Goal: Task Accomplishment & Management: Use online tool/utility

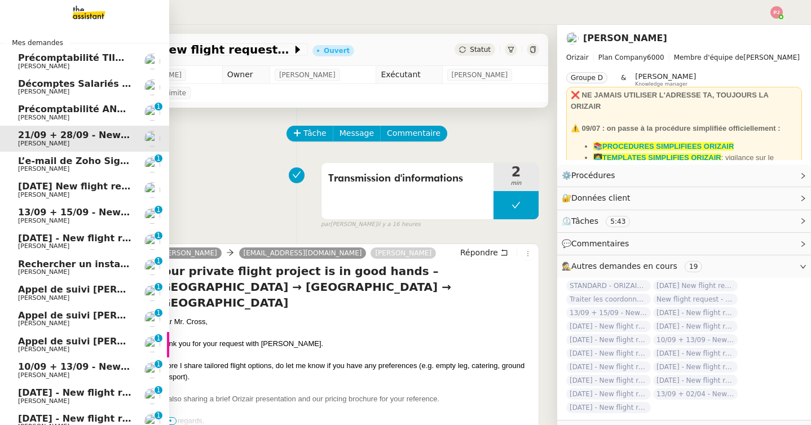
click at [50, 157] on span "L’e-mail de Zoho Sign n’a pas pu être remis" at bounding box center [128, 161] width 221 height 11
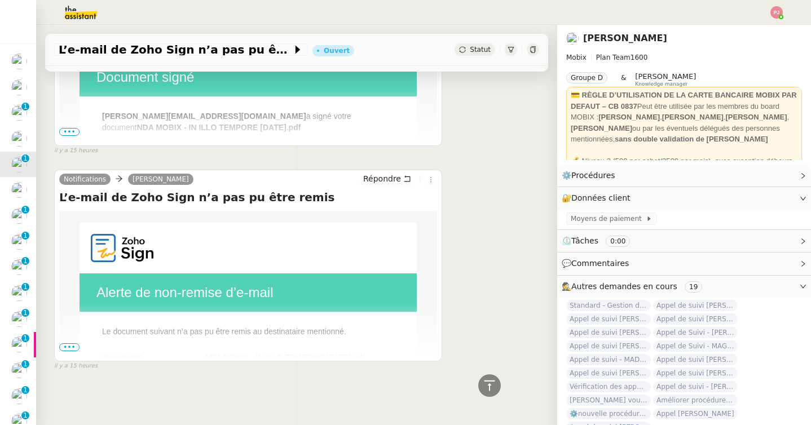
scroll to position [335, 0]
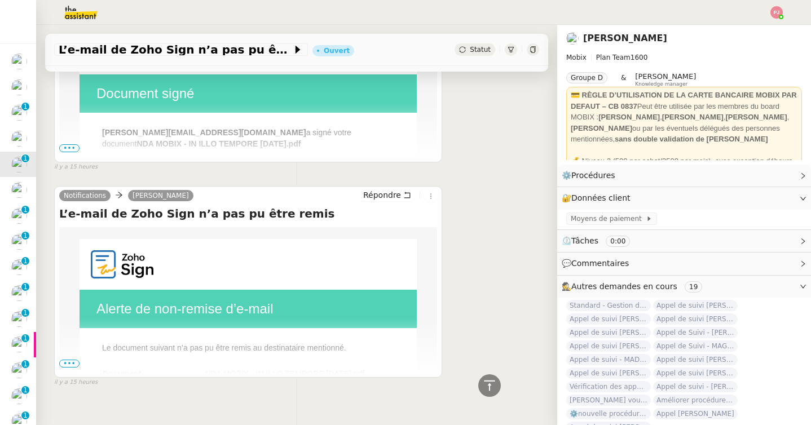
click at [74, 148] on span "•••" at bounding box center [69, 148] width 20 height 8
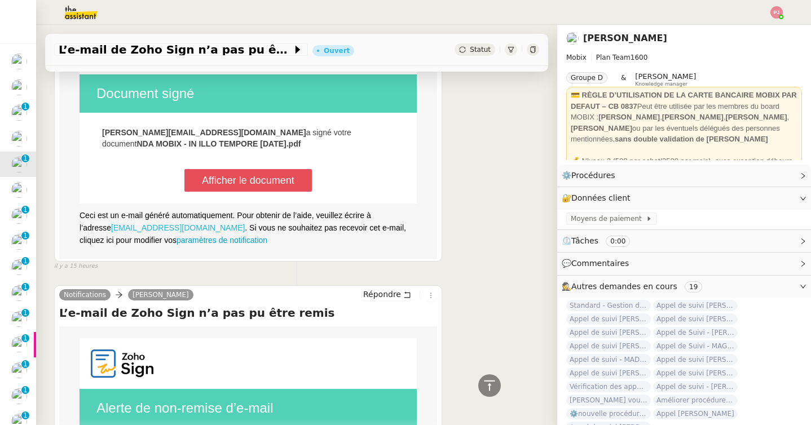
scroll to position [450, 0]
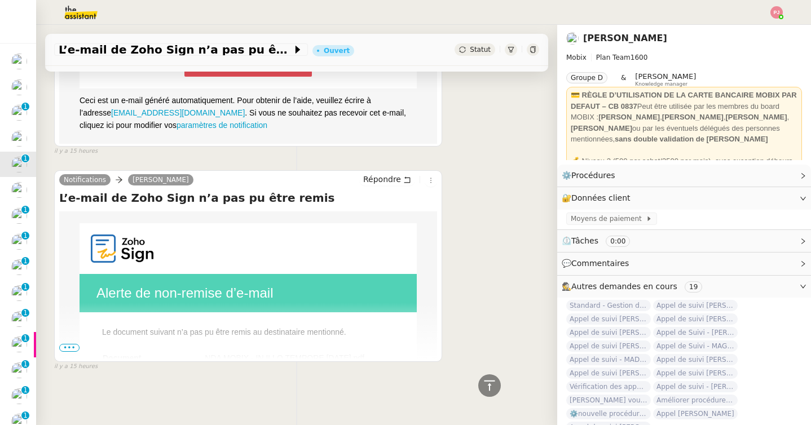
click at [73, 346] on span "•••" at bounding box center [69, 348] width 20 height 8
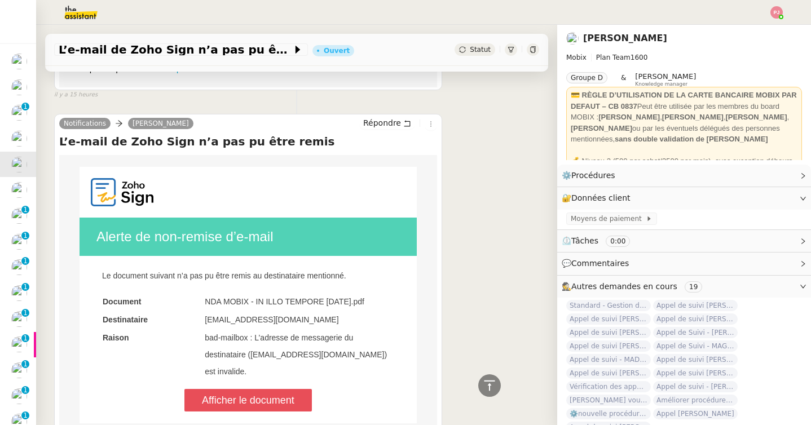
scroll to position [511, 0]
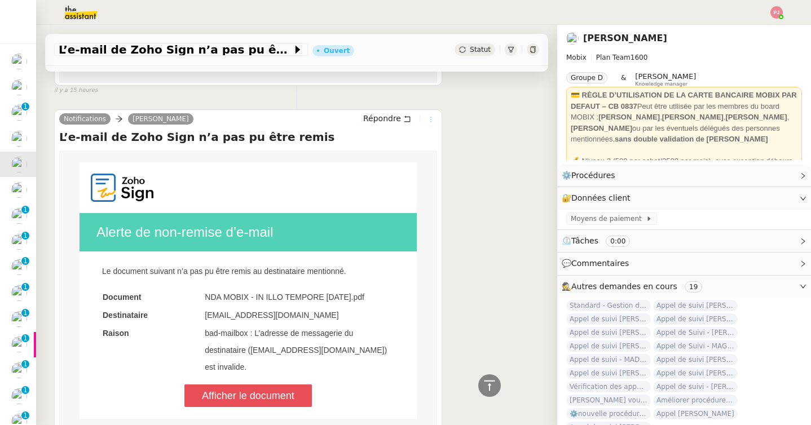
click at [431, 119] on icon at bounding box center [431, 119] width 7 height 7
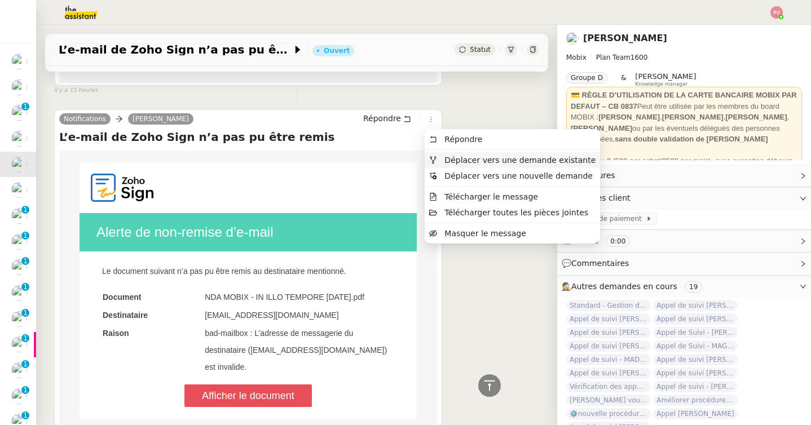
click at [450, 156] on span "Déplacer vers une demande existante" at bounding box center [520, 160] width 151 height 9
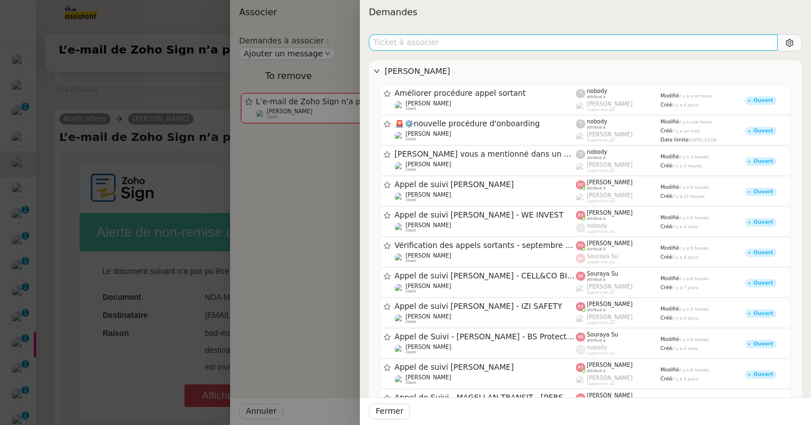
click at [574, 42] on input "text" at bounding box center [573, 42] width 409 height 16
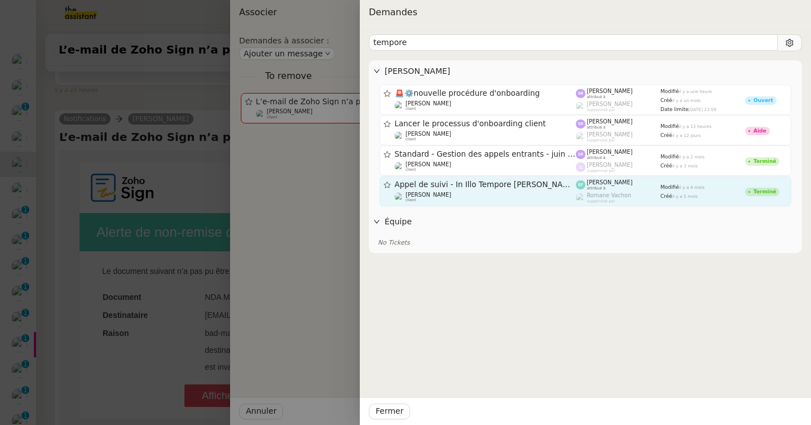
type input "tempore"
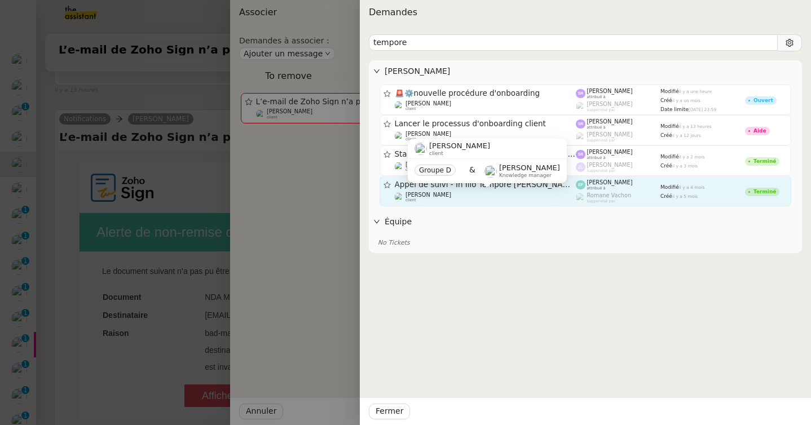
click at [530, 194] on div "[PERSON_NAME] client" at bounding box center [486, 197] width 182 height 11
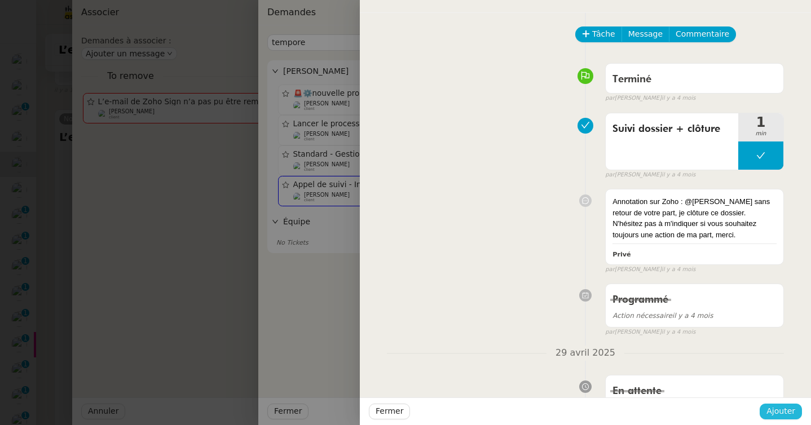
click at [780, 407] on span "Ajouter" at bounding box center [781, 411] width 29 height 13
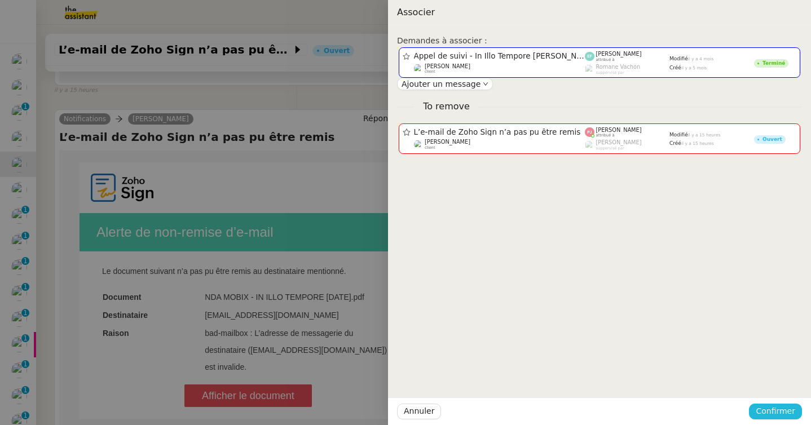
click at [780, 407] on span "Confirmer" at bounding box center [776, 411] width 40 height 13
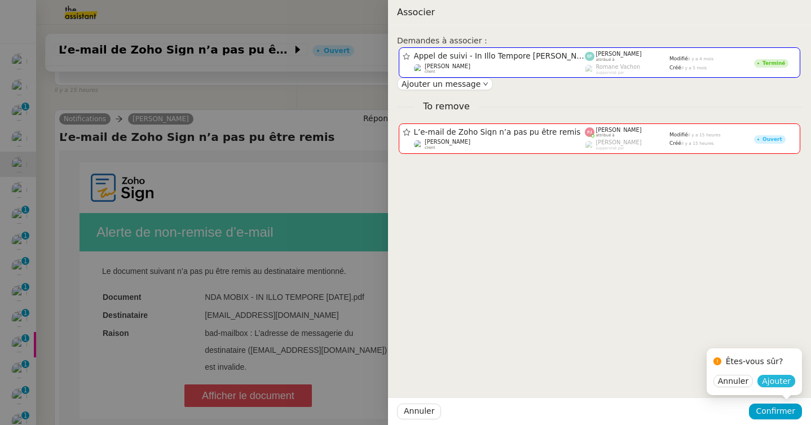
click at [783, 377] on span "Ajouter" at bounding box center [776, 381] width 29 height 11
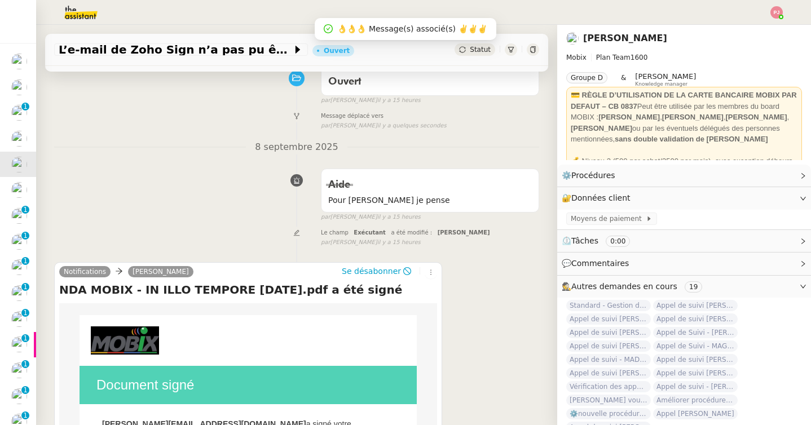
scroll to position [125, 0]
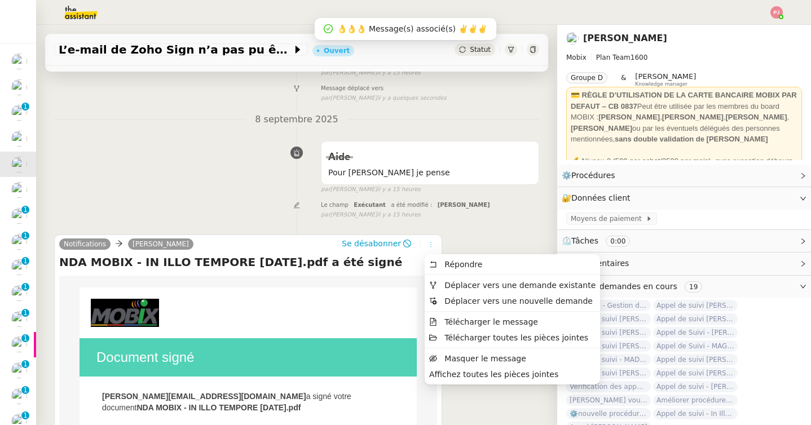
click at [429, 245] on icon at bounding box center [431, 245] width 7 height 7
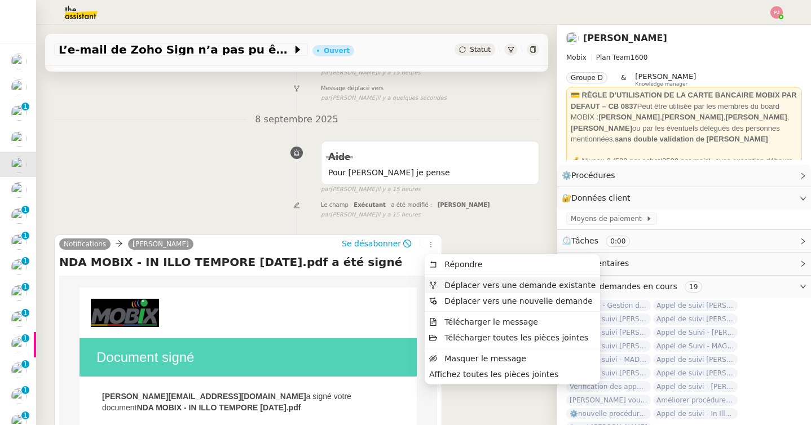
click at [463, 280] on li "Déplacer vers une demande existante" at bounding box center [513, 286] width 176 height 16
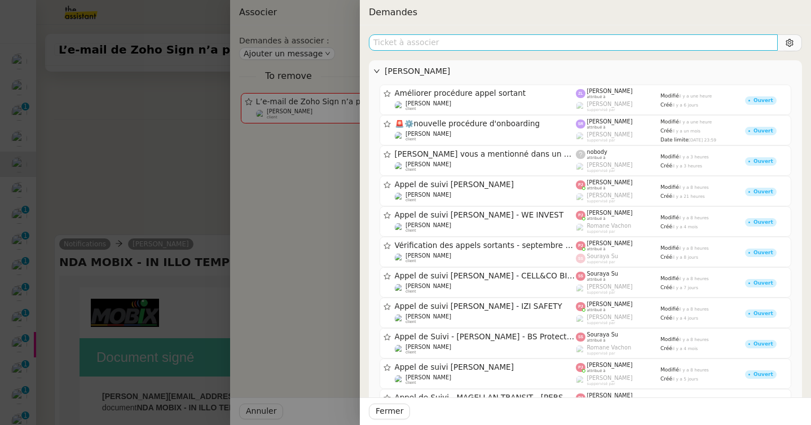
click at [528, 40] on input "text" at bounding box center [573, 42] width 409 height 16
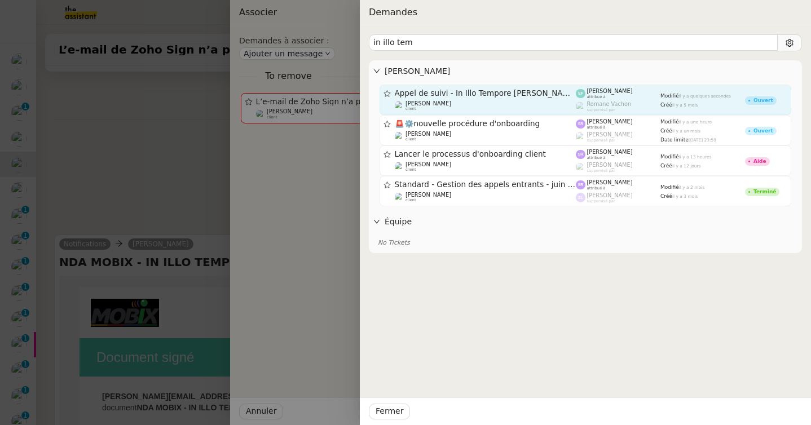
type input "in illo tem"
click at [552, 94] on span "Appel de suivi - In Illo Tempore [PERSON_NAME]" at bounding box center [486, 94] width 182 height 8
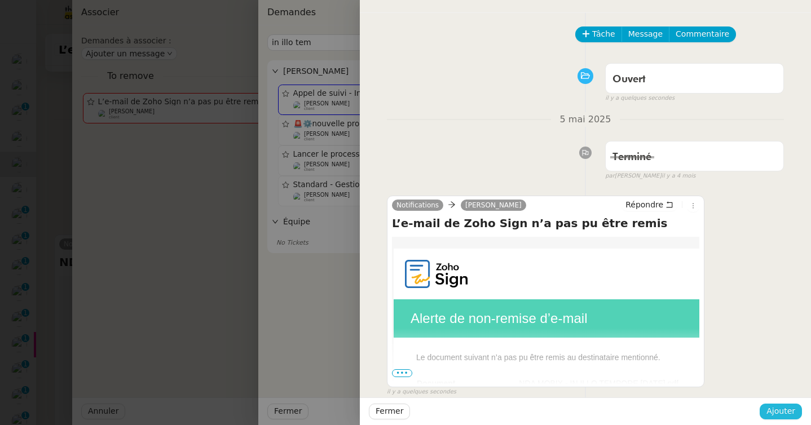
click at [778, 413] on span "Ajouter" at bounding box center [781, 411] width 29 height 13
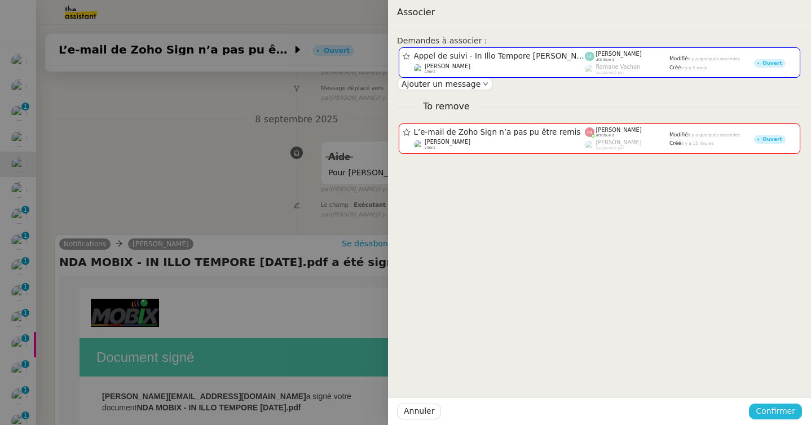
click at [787, 416] on span "Confirmer" at bounding box center [776, 411] width 40 height 13
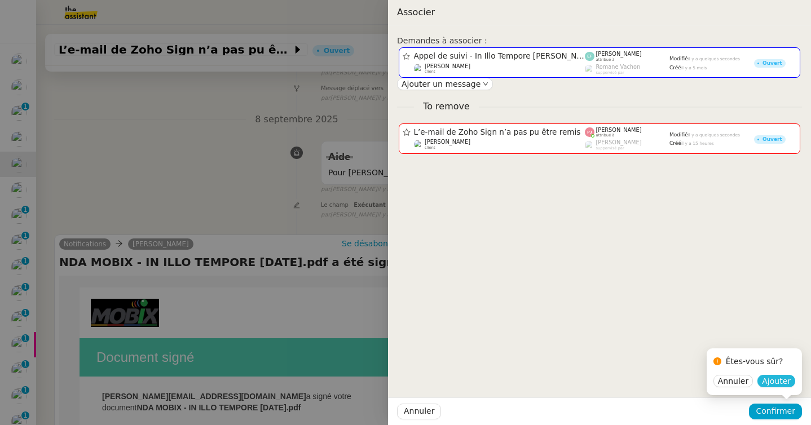
click at [776, 380] on span "Ajouter" at bounding box center [776, 381] width 29 height 11
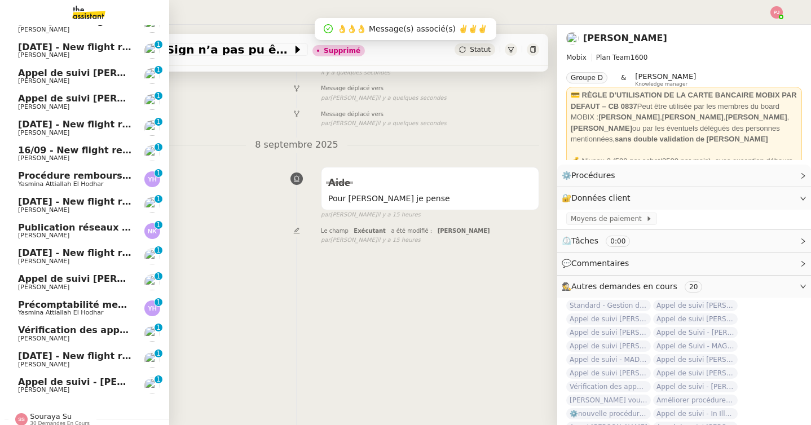
scroll to position [687, 0]
